Goal: Transaction & Acquisition: Subscribe to service/newsletter

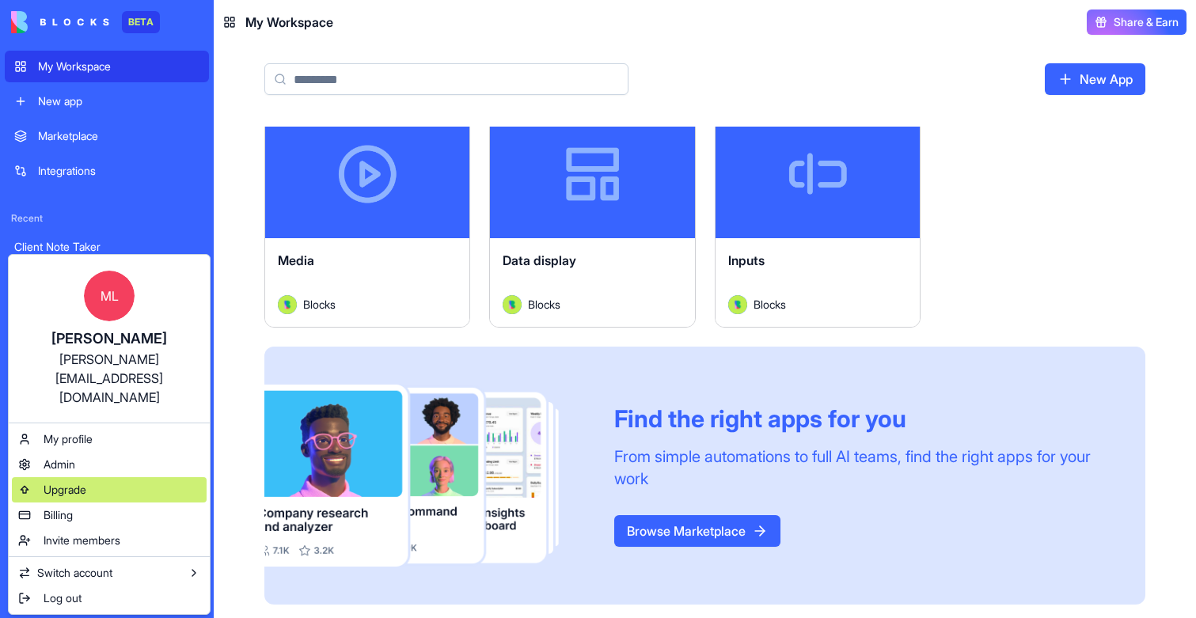
click at [70, 482] on span "Upgrade" at bounding box center [65, 490] width 43 height 16
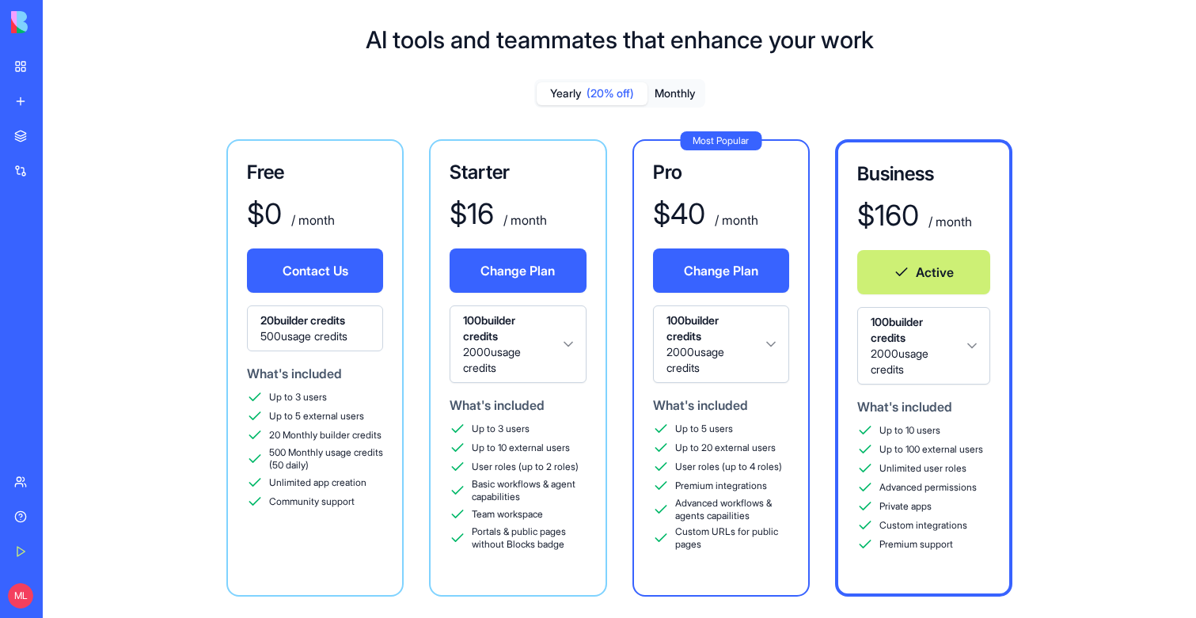
click at [898, 330] on html "BETA My Workspace New app Marketplace Integrations Recent Client Note Taker Dea…" at bounding box center [598, 309] width 1196 height 618
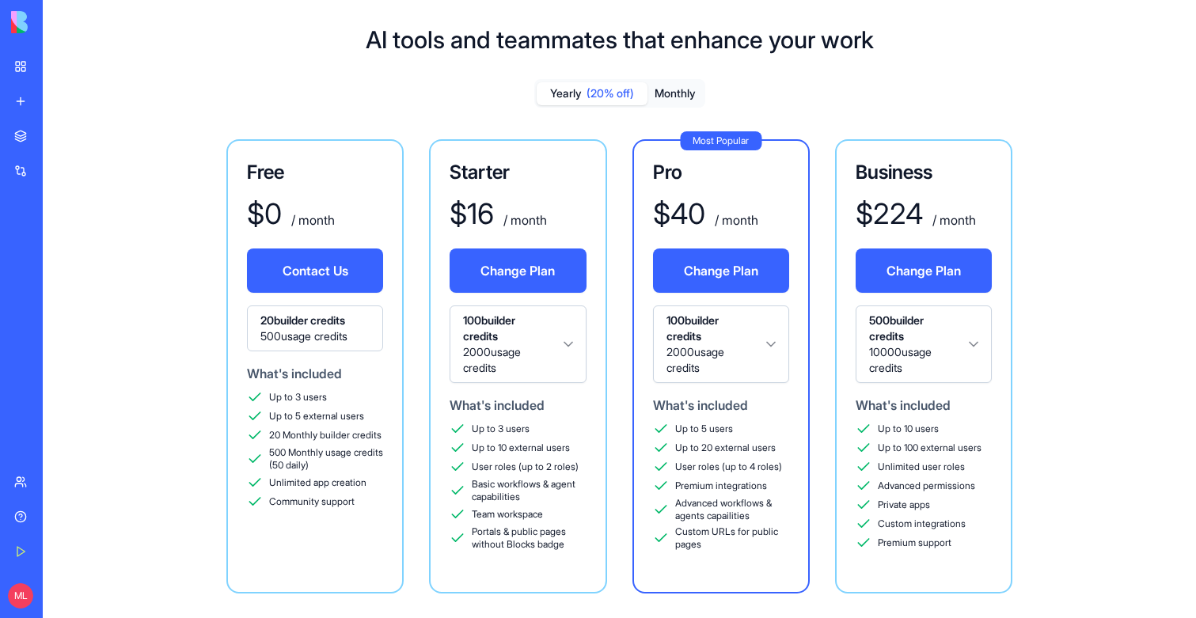
click at [1003, 339] on div "Business $ 224 / month Change Plan 500 builder credits 10000 usage credits What…" at bounding box center [923, 366] width 177 height 454
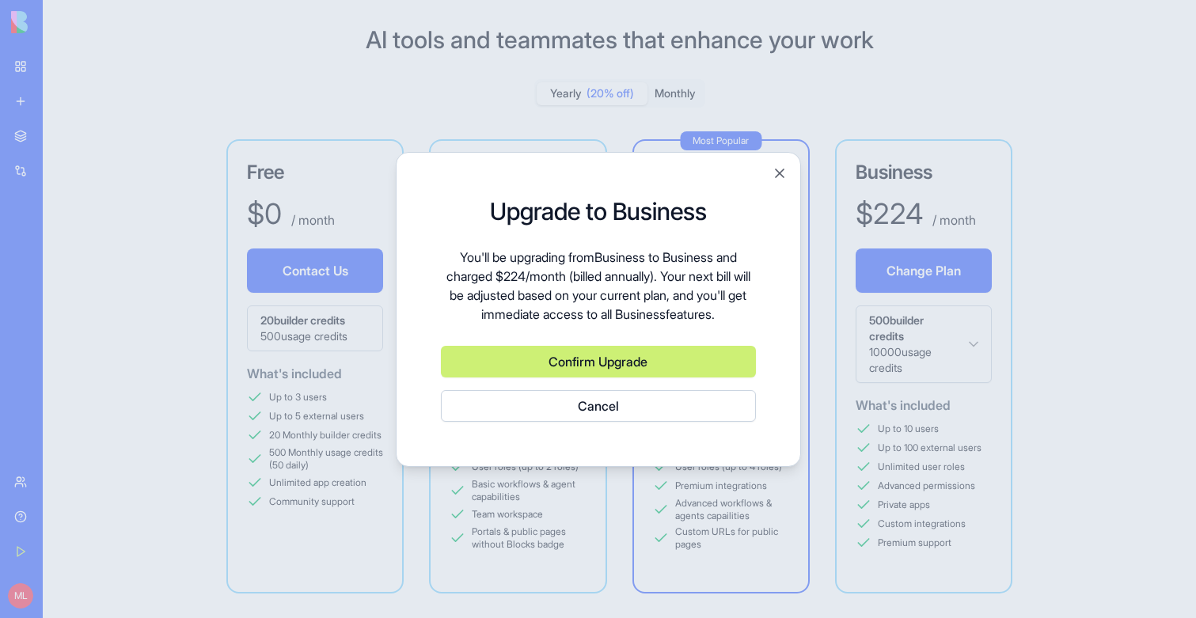
click at [966, 339] on div at bounding box center [598, 309] width 1196 height 618
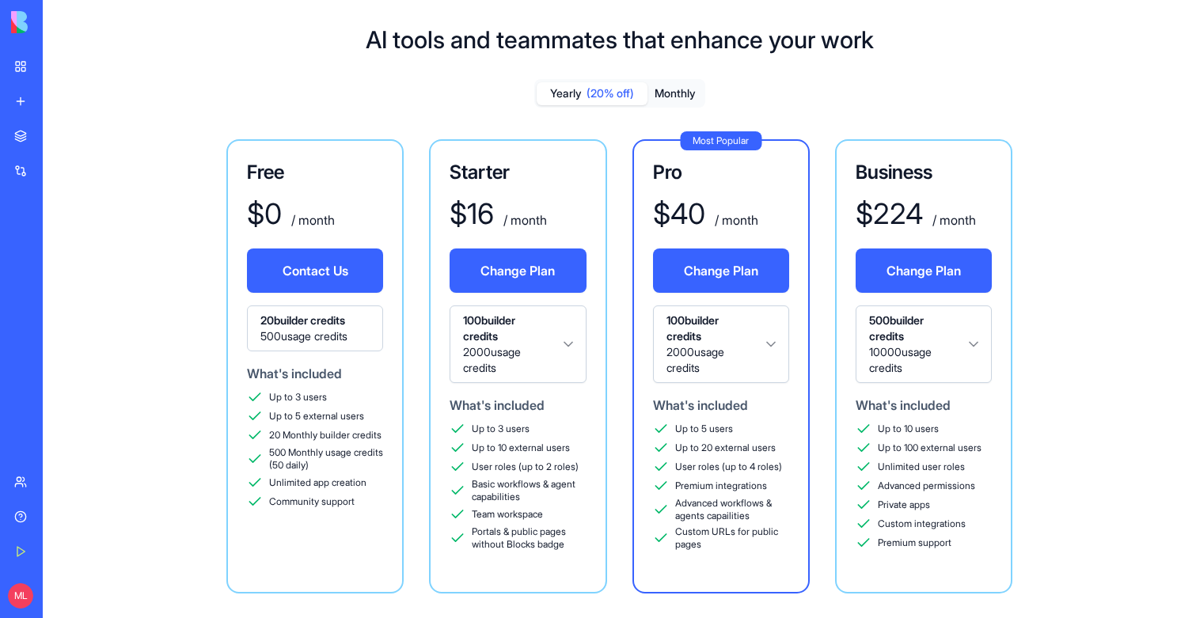
click at [966, 339] on html "BETA My Workspace New app Marketplace Integrations Recent Client Note Taker Dea…" at bounding box center [598, 309] width 1196 height 618
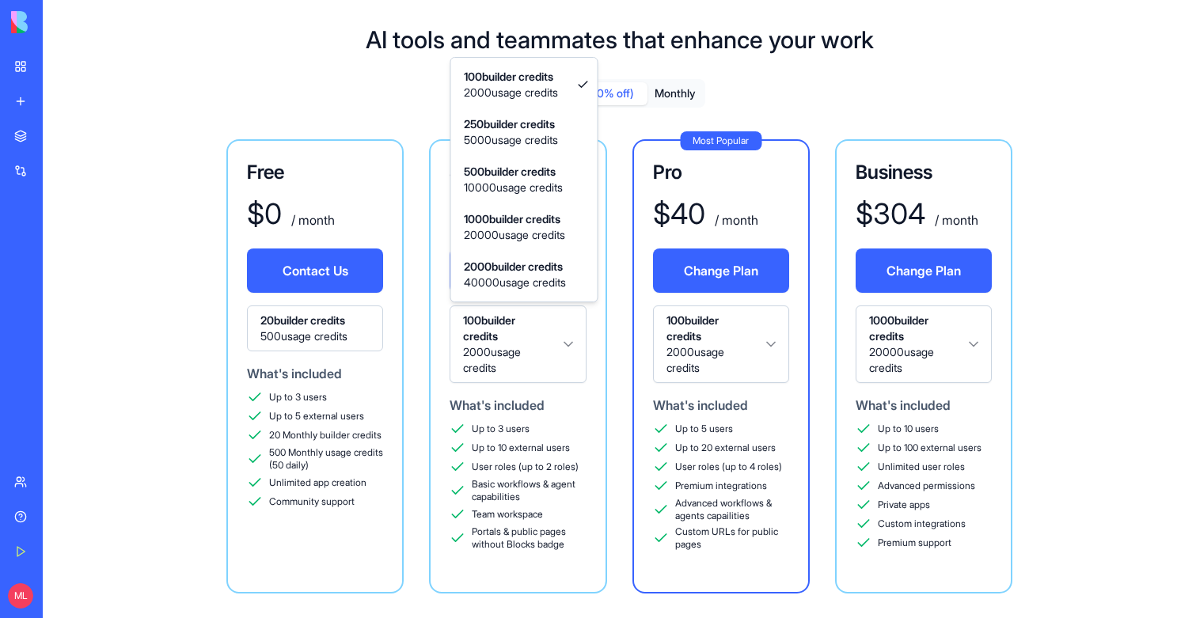
click at [528, 347] on html "BETA My Workspace New app Marketplace Integrations Recent Client Note Taker Dea…" at bounding box center [598, 309] width 1196 height 618
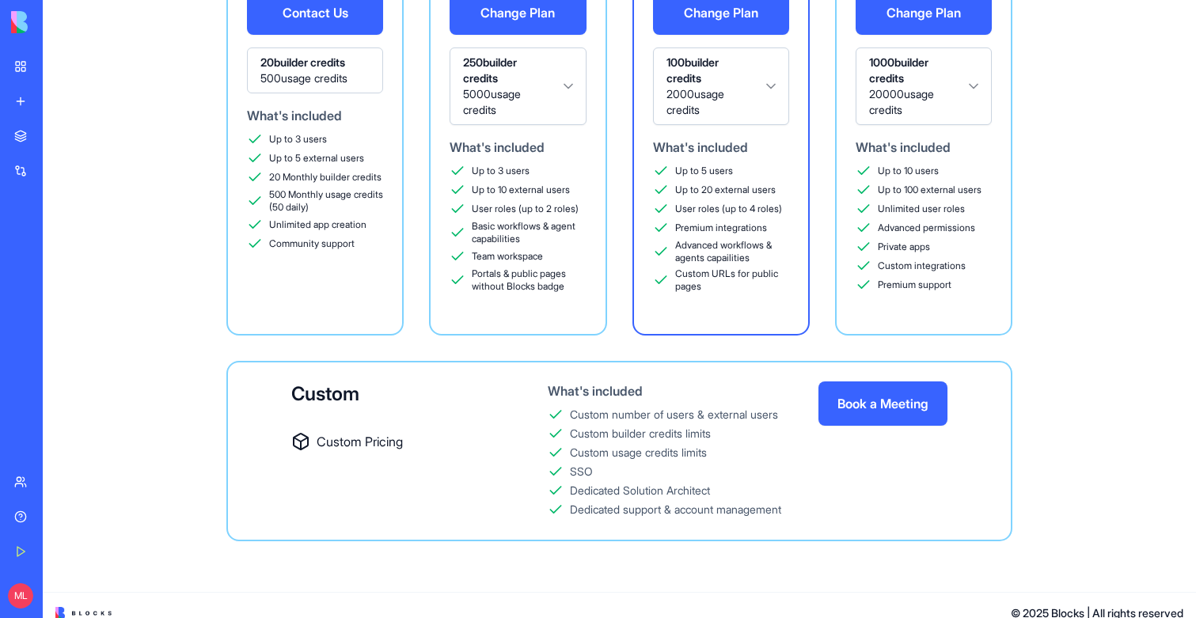
scroll to position [274, 0]
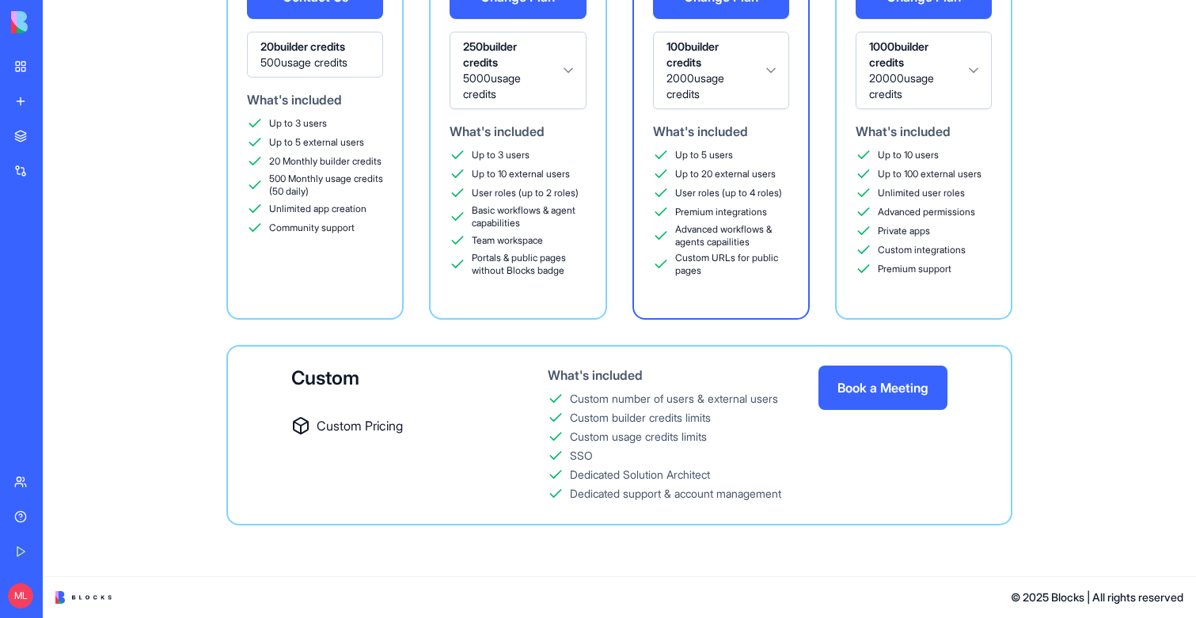
click at [886, 400] on button "Book a Meeting" at bounding box center [882, 388] width 129 height 44
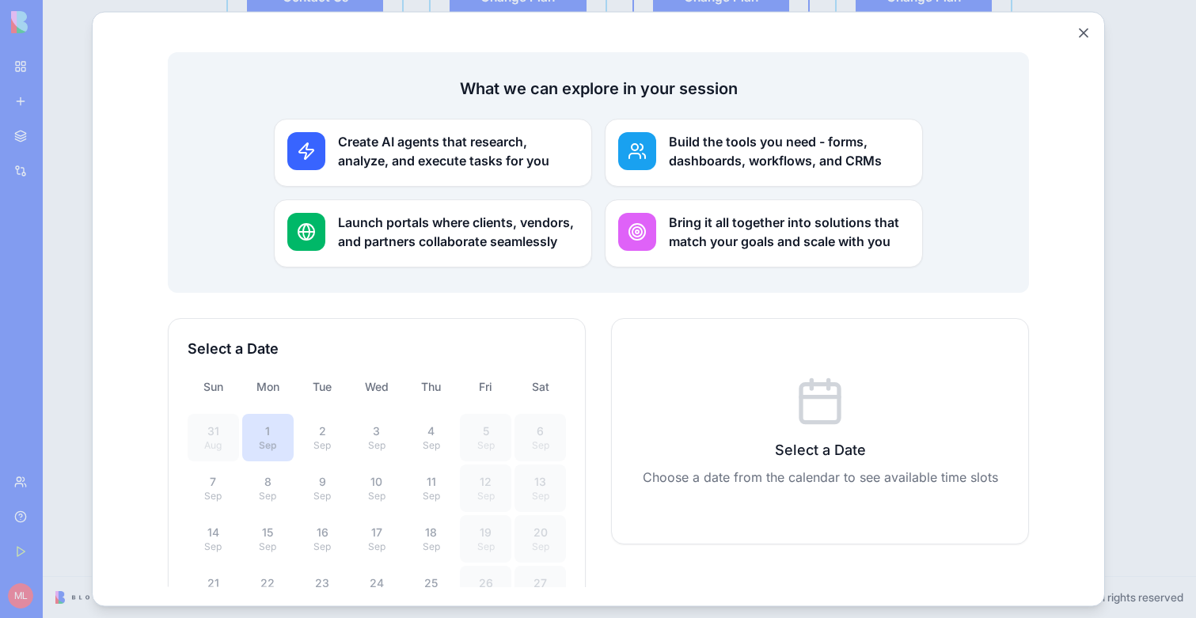
scroll to position [197, 0]
click at [324, 438] on div "Sep" at bounding box center [321, 444] width 32 height 13
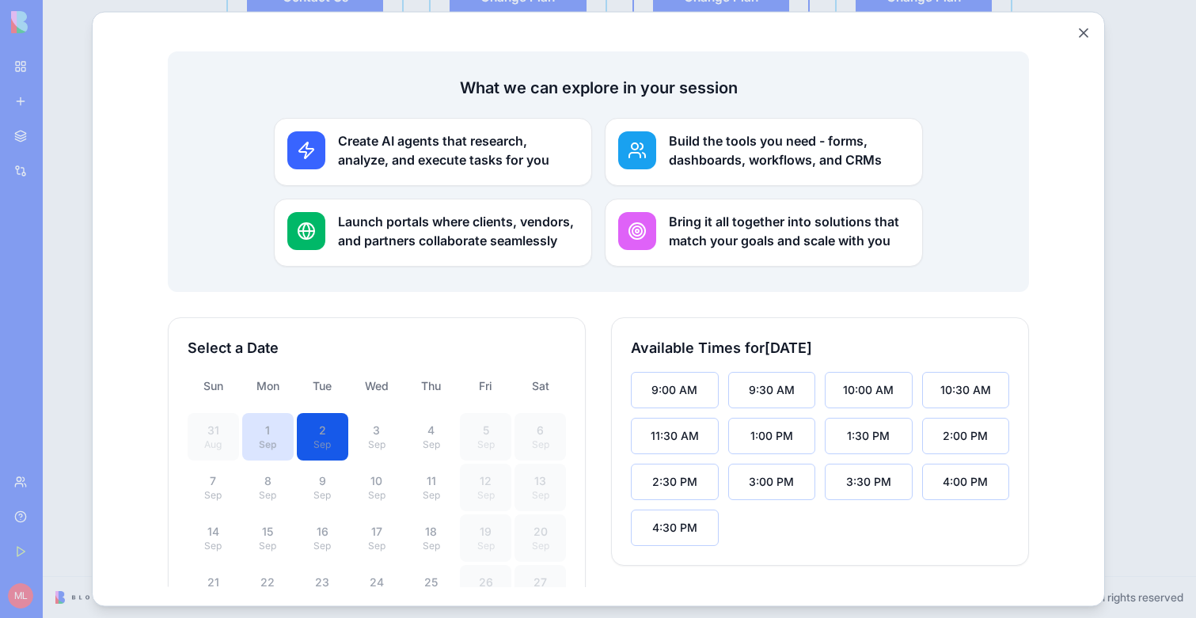
click at [1134, 253] on div at bounding box center [598, 309] width 1196 height 618
